Goal: Ask a question

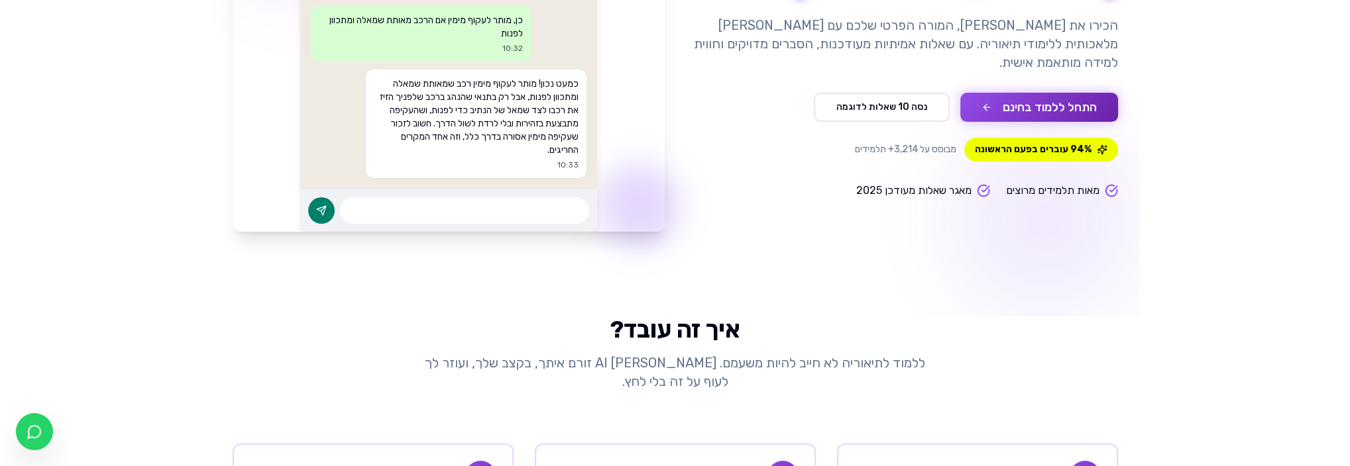
scroll to position [133, 0]
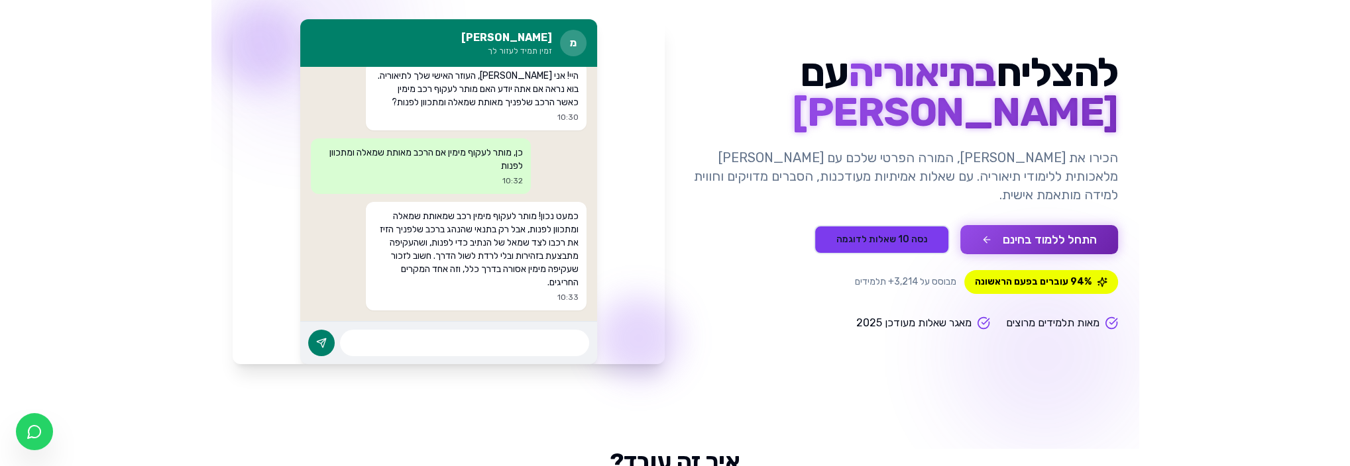
click at [886, 227] on button "נסה 10 שאלות לדוגמה" at bounding box center [882, 239] width 136 height 29
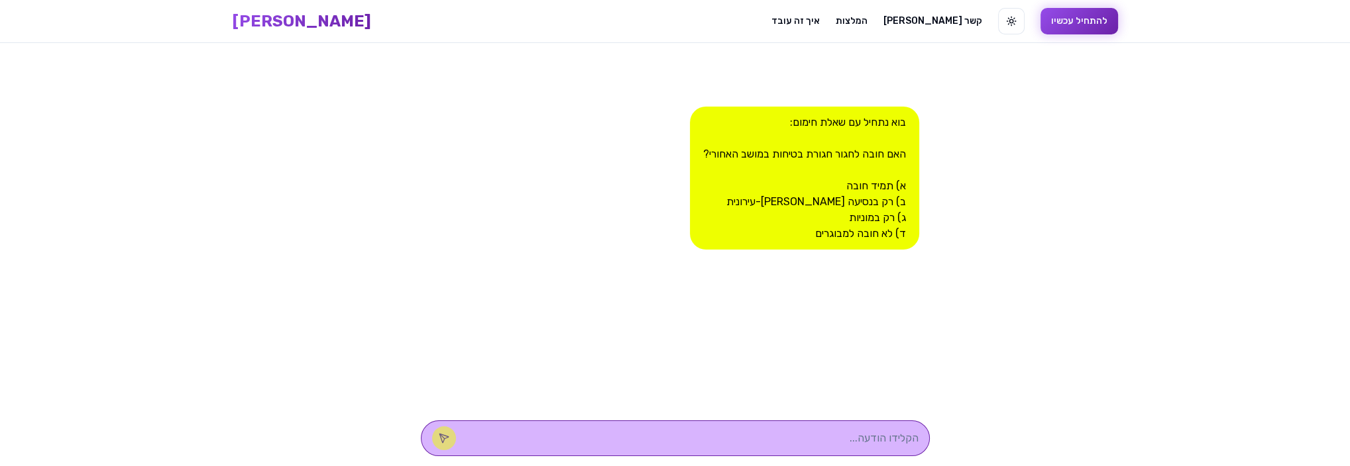
click at [841, 439] on textarea at bounding box center [693, 439] width 449 height 16
type textarea "א"
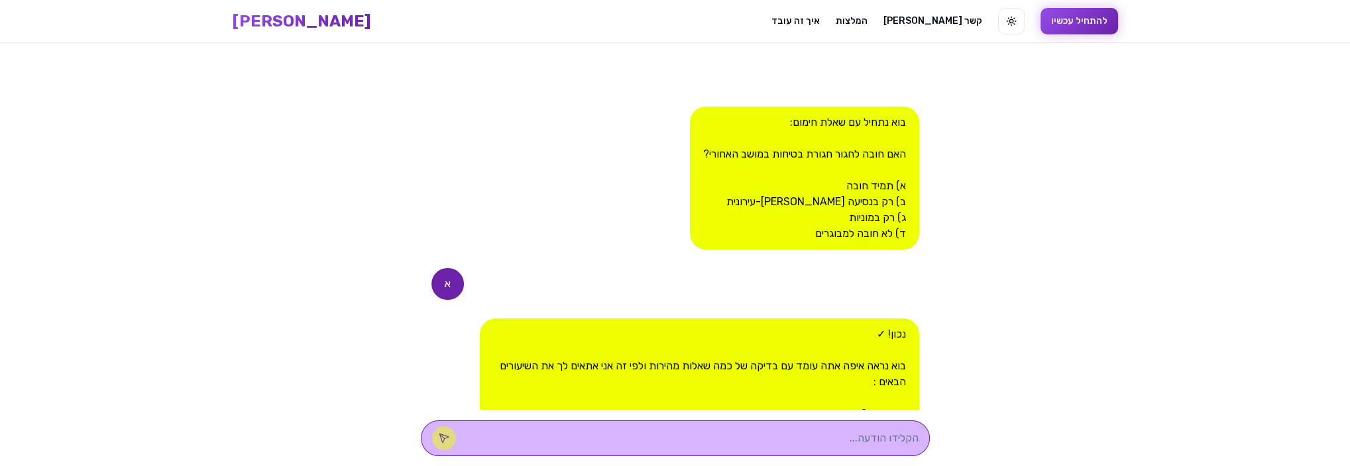
scroll to position [144, 0]
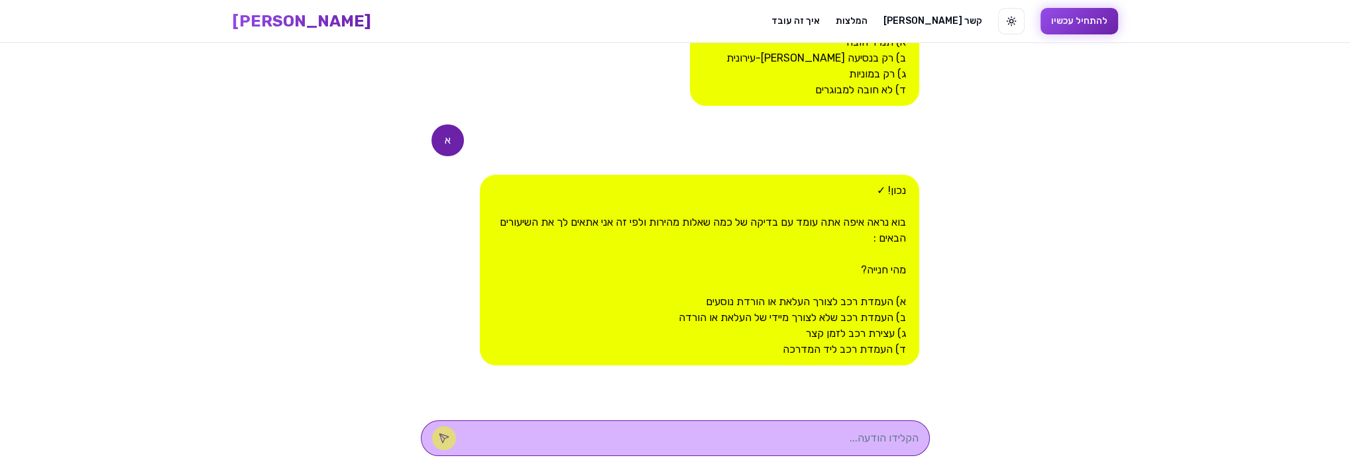
click at [834, 431] on textarea at bounding box center [693, 439] width 449 height 16
type textarea "ב"
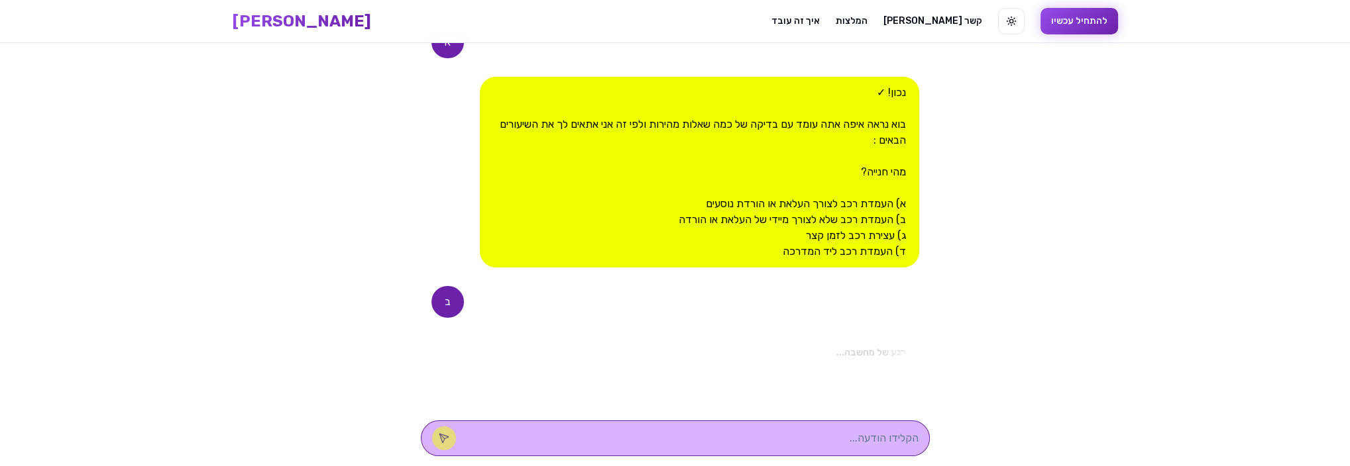
scroll to position [456, 0]
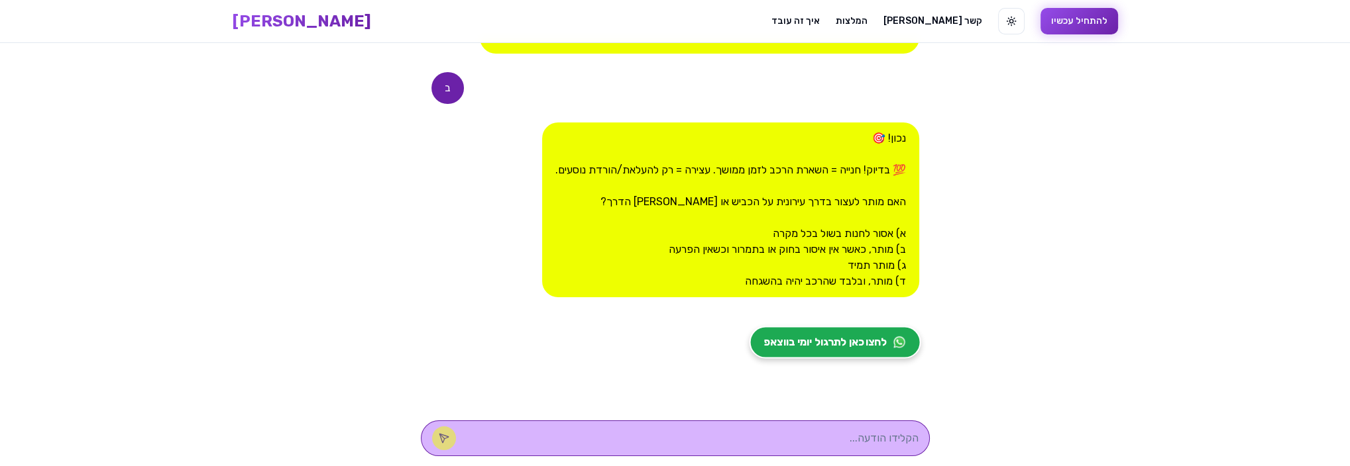
click at [809, 339] on span "לחצו כאן לתרגול יומי בווצאפ" at bounding box center [824, 343] width 123 height 16
click at [839, 437] on textarea at bounding box center [693, 439] width 449 height 16
click at [1009, 199] on main "בוא נתחיל עם שאלת חימום: האם חובה לחגור חגורת בטיחות במושב האחורי? א) תמיד חובה…" at bounding box center [675, 255] width 1350 height 424
